Goal: Navigation & Orientation: Understand site structure

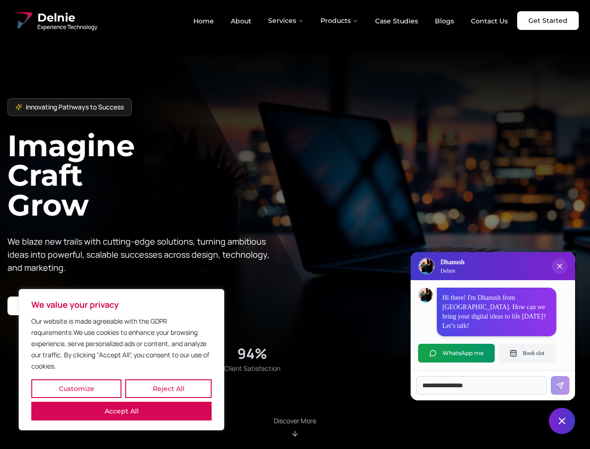
click at [76, 388] on button "Customize" at bounding box center [76, 388] width 90 height 19
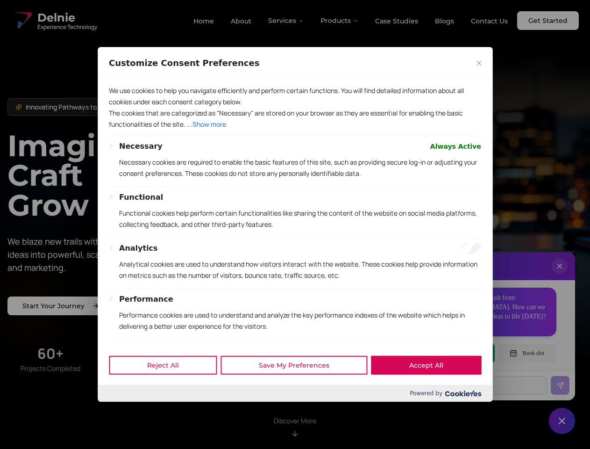
click at [168, 388] on div at bounding box center [295, 224] width 590 height 449
click at [122, 107] on p "We use cookies to help you navigate efficiently and perform certain functions. …" at bounding box center [295, 96] width 373 height 22
click at [295, 130] on p "The cookies that are categorized as "Necessary" are stored on your browser as t…" at bounding box center [295, 118] width 373 height 22
click at [287, 21] on div at bounding box center [295, 224] width 590 height 449
click at [340, 21] on div at bounding box center [295, 224] width 590 height 449
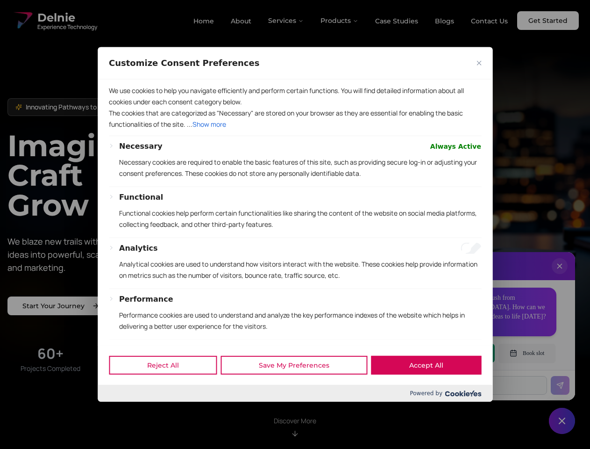
click at [560, 275] on div at bounding box center [295, 224] width 590 height 449
click at [457, 353] on div "Reject All Save My Preferences Accept All" at bounding box center [295, 365] width 395 height 40
click at [527, 353] on div at bounding box center [295, 224] width 590 height 449
click at [562, 421] on div at bounding box center [295, 224] width 590 height 449
